Goal: Transaction & Acquisition: Purchase product/service

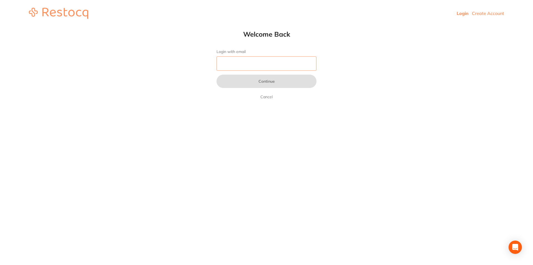
click at [244, 64] on input "Login with email" at bounding box center [266, 63] width 100 height 14
click at [246, 65] on input "Login with email" at bounding box center [266, 63] width 100 height 14
click at [234, 63] on input "Login with email" at bounding box center [266, 63] width 100 height 14
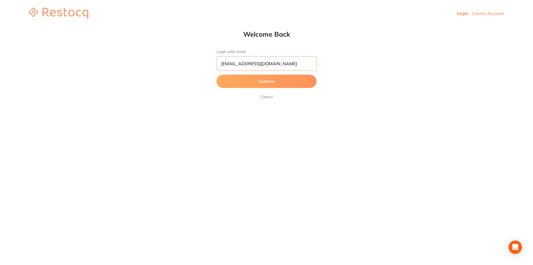
type input "[EMAIL_ADDRESS][DOMAIN_NAME]"
click at [216, 75] on button "Continue" at bounding box center [266, 81] width 100 height 13
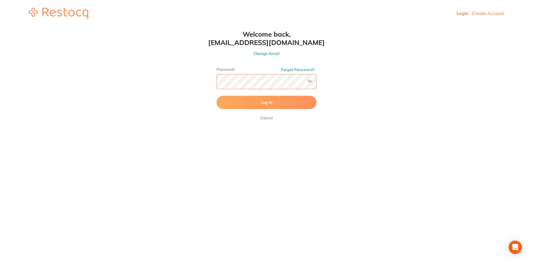
click at [216, 96] on button "Log In" at bounding box center [266, 102] width 100 height 13
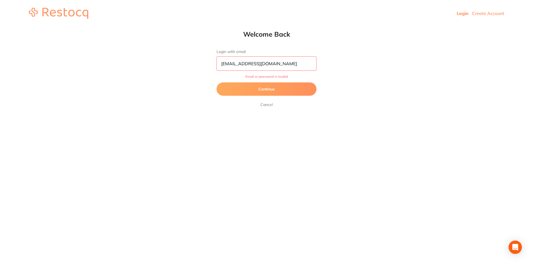
click at [271, 88] on button "Continue" at bounding box center [266, 88] width 100 height 13
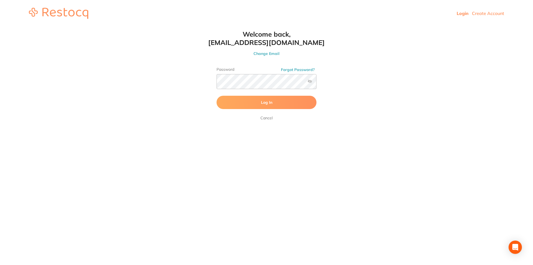
click at [310, 80] on label at bounding box center [309, 81] width 4 height 4
click at [316, 83] on input "checkbox" at bounding box center [316, 83] width 0 height 0
click at [310, 80] on label at bounding box center [309, 81] width 4 height 4
click at [316, 83] on input "checkbox" at bounding box center [316, 83] width 0 height 0
click at [274, 104] on button "Log In" at bounding box center [266, 102] width 100 height 13
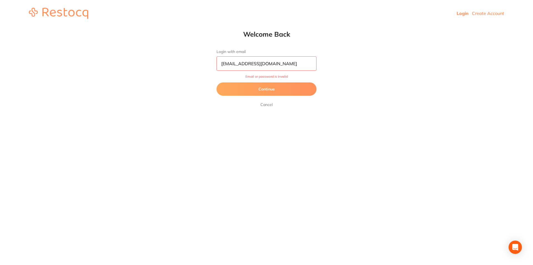
click at [269, 93] on button "Continue" at bounding box center [266, 88] width 100 height 13
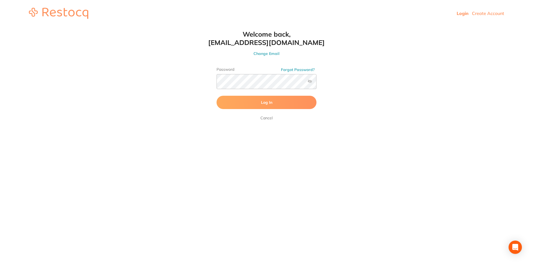
click at [298, 69] on button "Forgot Password?" at bounding box center [297, 69] width 37 height 5
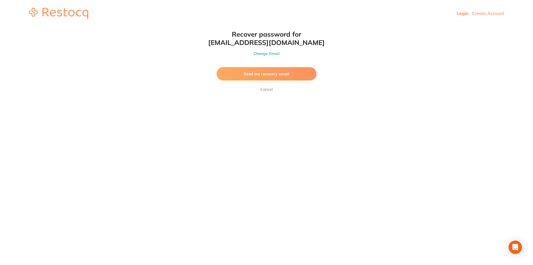
click at [289, 74] on button "Send me recovery email" at bounding box center [266, 73] width 100 height 13
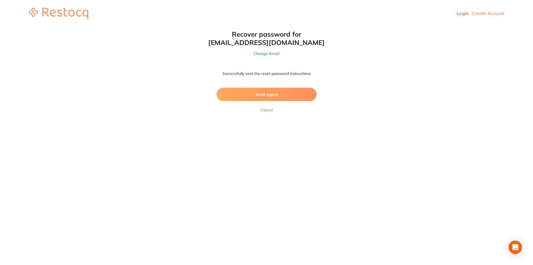
drag, startPoint x: 275, startPoint y: 93, endPoint x: 294, endPoint y: 171, distance: 80.6
click at [294, 27] on html "Login Create Account Welcome Back Login with email hobart@crottydental.com Cont…" at bounding box center [266, 13] width 533 height 27
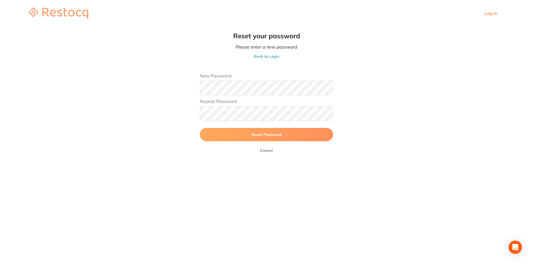
click at [259, 135] on span "Reset Password" at bounding box center [266, 134] width 30 height 5
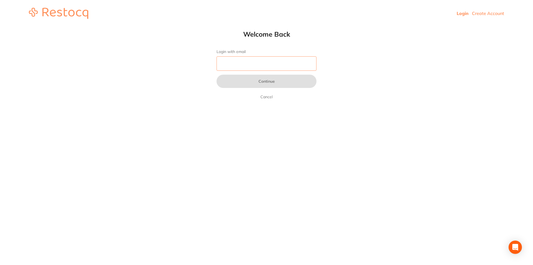
click at [252, 65] on input "Login with email" at bounding box center [266, 63] width 100 height 14
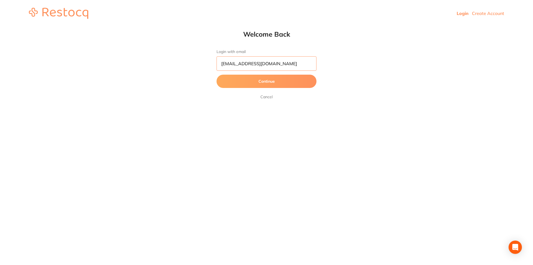
type input "[EMAIL_ADDRESS][DOMAIN_NAME]"
click at [261, 83] on button "Continue" at bounding box center [266, 81] width 100 height 13
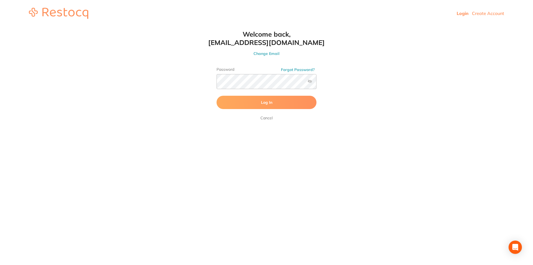
click at [275, 103] on button "Log In" at bounding box center [266, 102] width 100 height 13
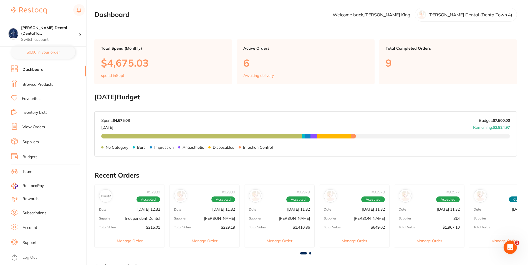
click at [310, 253] on span at bounding box center [310, 253] width 2 height 2
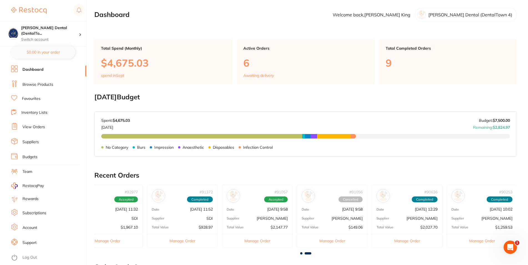
scroll to position [0, 322]
click at [301, 254] on span at bounding box center [301, 253] width 2 height 2
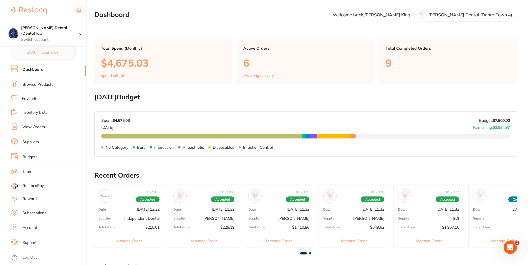
scroll to position [0, 0]
click at [439, 240] on button "Manage Order" at bounding box center [429, 241] width 70 height 14
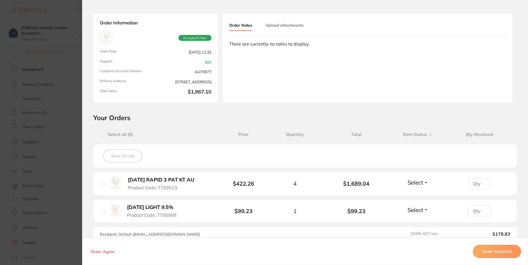
scroll to position [33, 0]
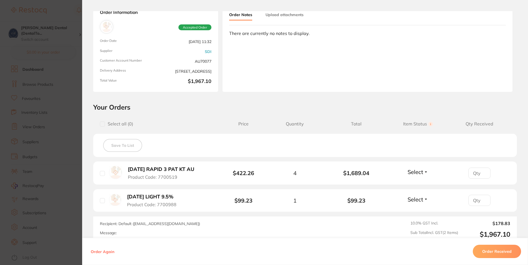
click at [493, 252] on button "Order Received" at bounding box center [497, 251] width 48 height 13
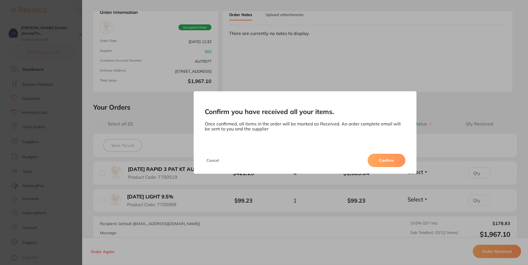
click at [390, 161] on button "Confirm" at bounding box center [387, 160] width 38 height 13
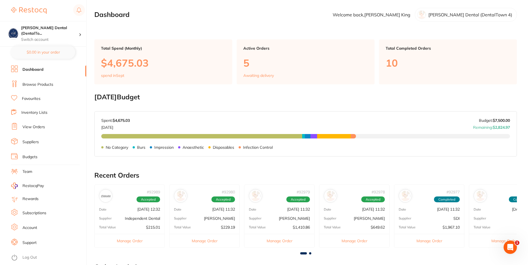
scroll to position [0, 0]
click at [357, 236] on button "Manage Order" at bounding box center [354, 241] width 70 height 14
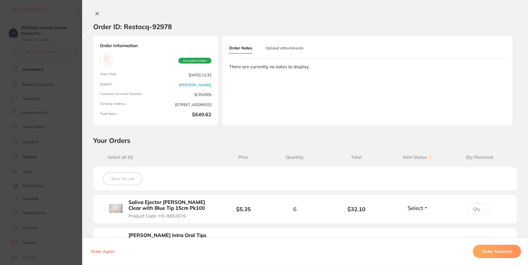
click at [95, 11] on icon at bounding box center [97, 13] width 4 height 4
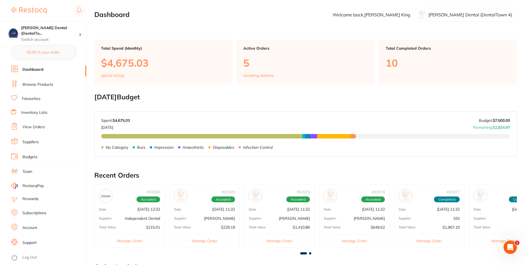
click at [279, 228] on div "Total Value $1,410.86" at bounding box center [279, 227] width 70 height 4
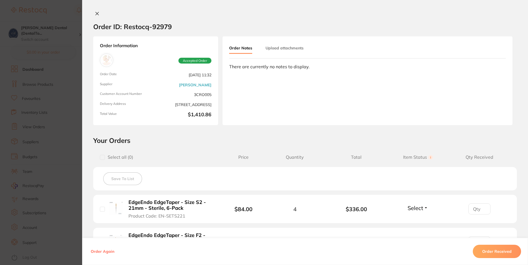
click at [95, 13] on icon at bounding box center [97, 13] width 4 height 4
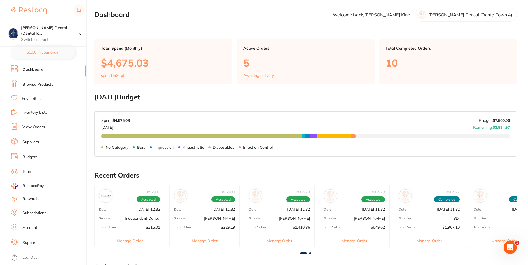
click at [210, 226] on div "Total Value $229.19" at bounding box center [205, 227] width 70 height 4
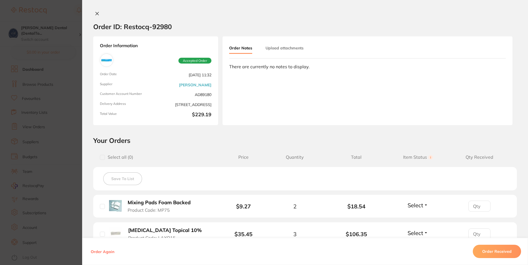
click at [96, 13] on icon at bounding box center [97, 13] width 3 height 3
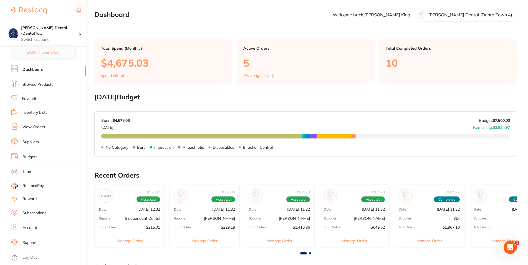
click at [140, 216] on div "# 92989 Accepted Date [DATE] 12:32 Supplier Independent Dental Total Value $215…" at bounding box center [129, 215] width 70 height 63
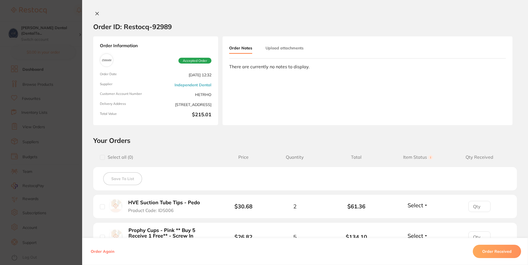
click at [95, 13] on icon at bounding box center [97, 13] width 4 height 4
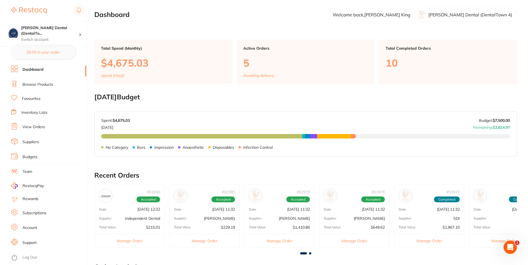
click at [34, 83] on link "Browse Products" at bounding box center [37, 85] width 31 height 6
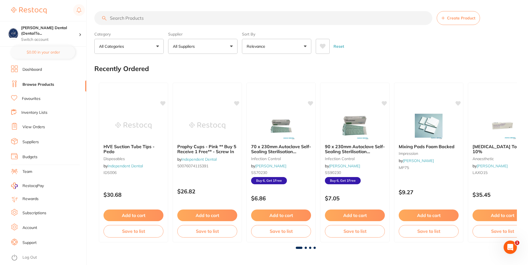
click at [161, 18] on input "search" at bounding box center [263, 18] width 338 height 14
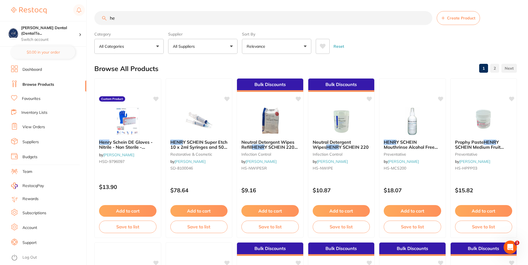
type input "h"
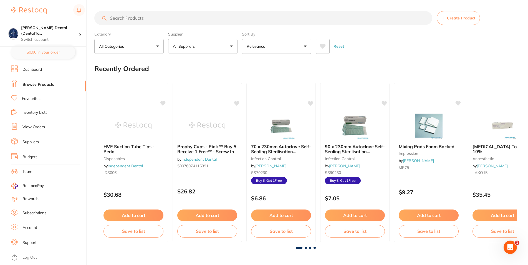
click at [195, 46] on p "All Suppliers" at bounding box center [185, 47] width 24 height 6
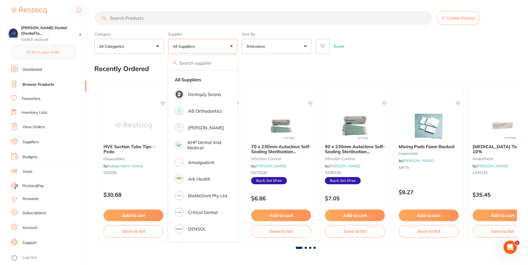
click at [180, 17] on input "search" at bounding box center [263, 18] width 338 height 14
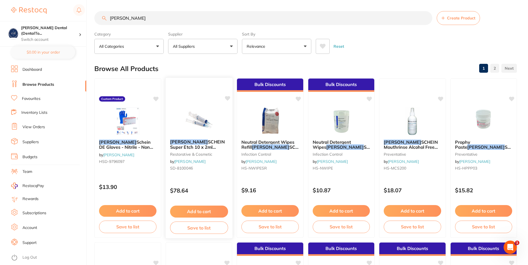
type input "[PERSON_NAME]"
click at [207, 211] on button "Add to cart" at bounding box center [199, 212] width 58 height 12
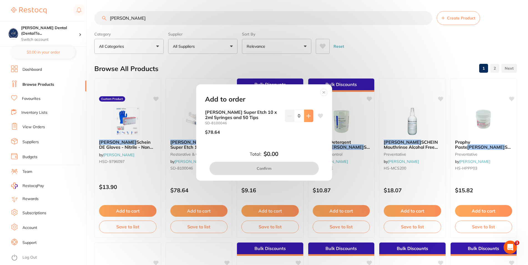
click at [307, 116] on icon at bounding box center [309, 116] width 4 height 4
type input "1"
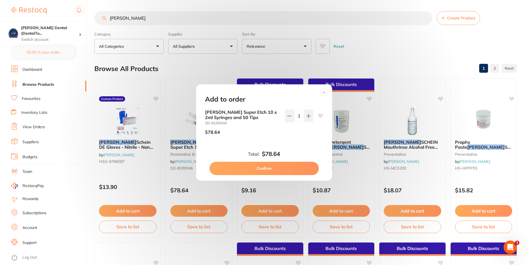
click at [271, 168] on button "Confirm" at bounding box center [263, 168] width 109 height 13
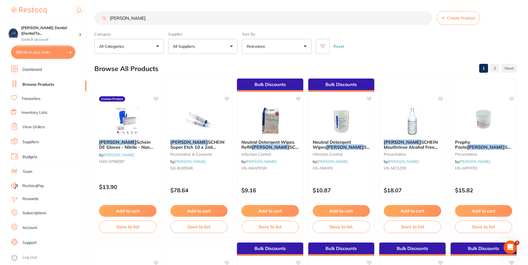
checkbox input "false"
drag, startPoint x: 100, startPoint y: 16, endPoint x: 90, endPoint y: 19, distance: 10.8
click at [97, 16] on input "[PERSON_NAME]" at bounding box center [263, 18] width 338 height 14
type input "panavia"
